Goal: Check status: Check status

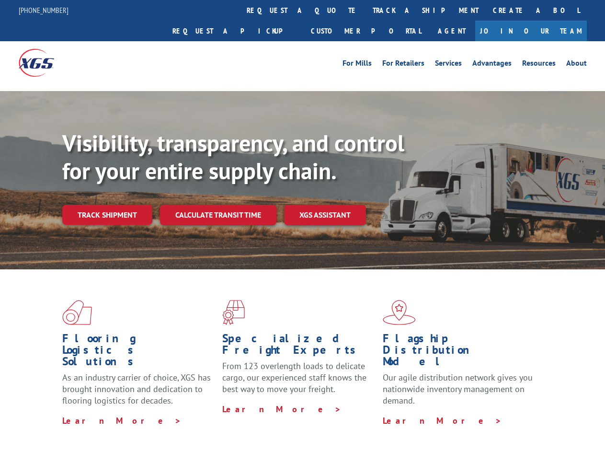
click at [302, 226] on div "Visibility, transparency, and control for your entire supply chain. Track shipm…" at bounding box center [333, 196] width 542 height 134
click at [365, 10] on link "track a shipment" at bounding box center [425, 10] width 120 height 21
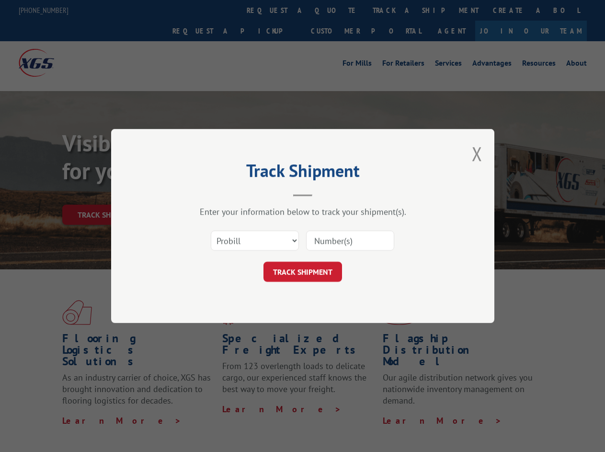
click at [394, 10] on div "Track Shipment Enter your information below to track your shipment(s). Select c…" at bounding box center [302, 226] width 605 height 452
click at [107, 193] on div "Track Shipment Enter your information below to track your shipment(s). Select c…" at bounding box center [302, 226] width 605 height 452
click at [217, 193] on header "Track Shipment" at bounding box center [302, 180] width 287 height 33
click at [325, 193] on header "Track Shipment" at bounding box center [302, 180] width 287 height 33
